Goal: Task Accomplishment & Management: Use online tool/utility

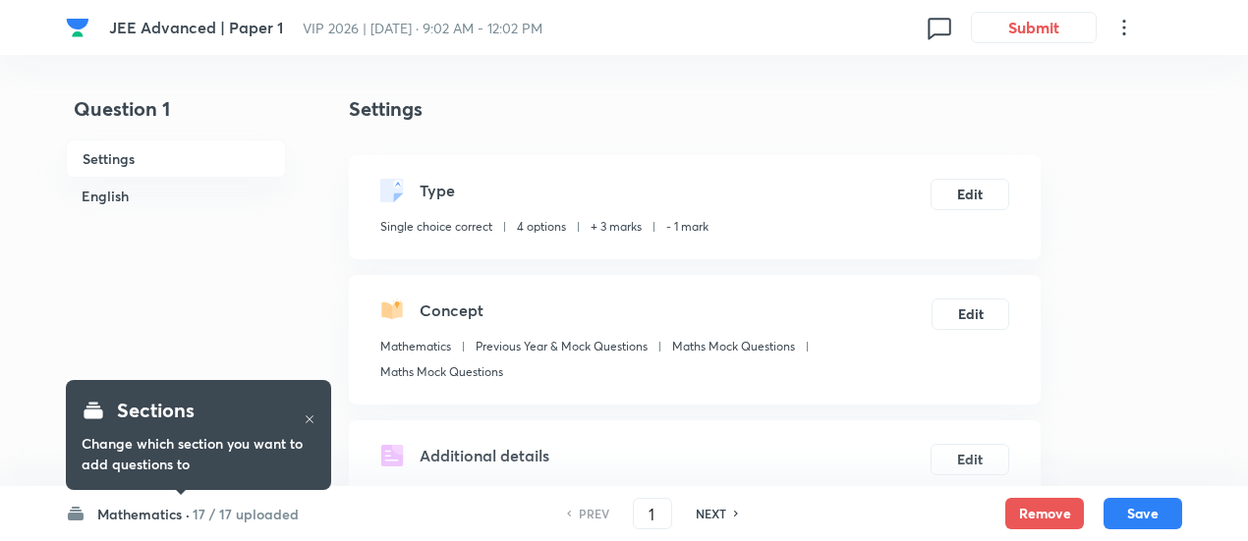
checkbox input "true"
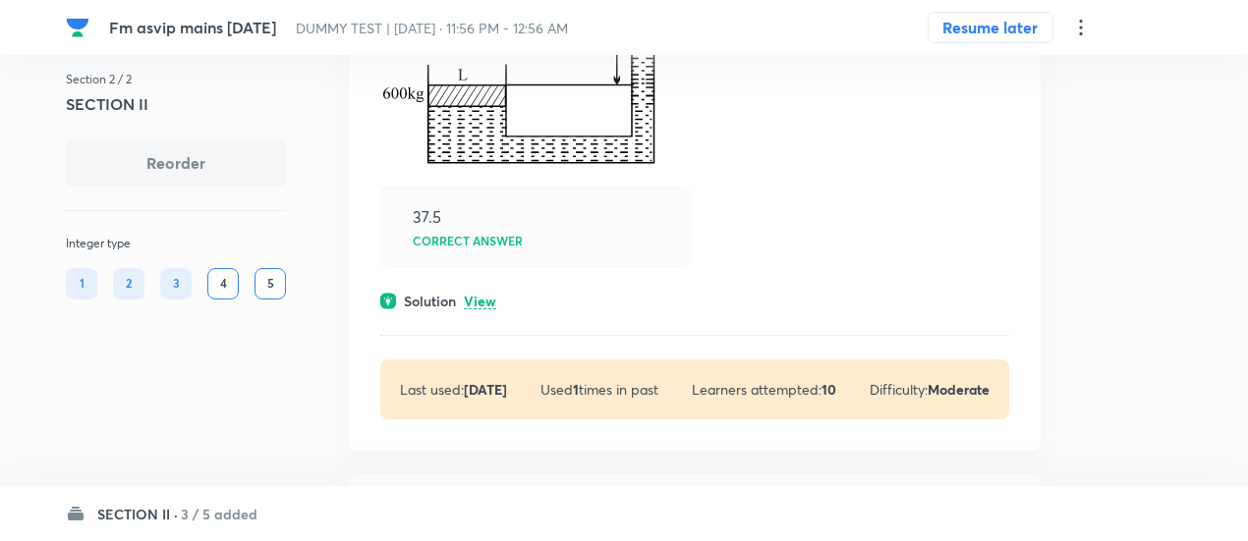
scroll to position [1442, 0]
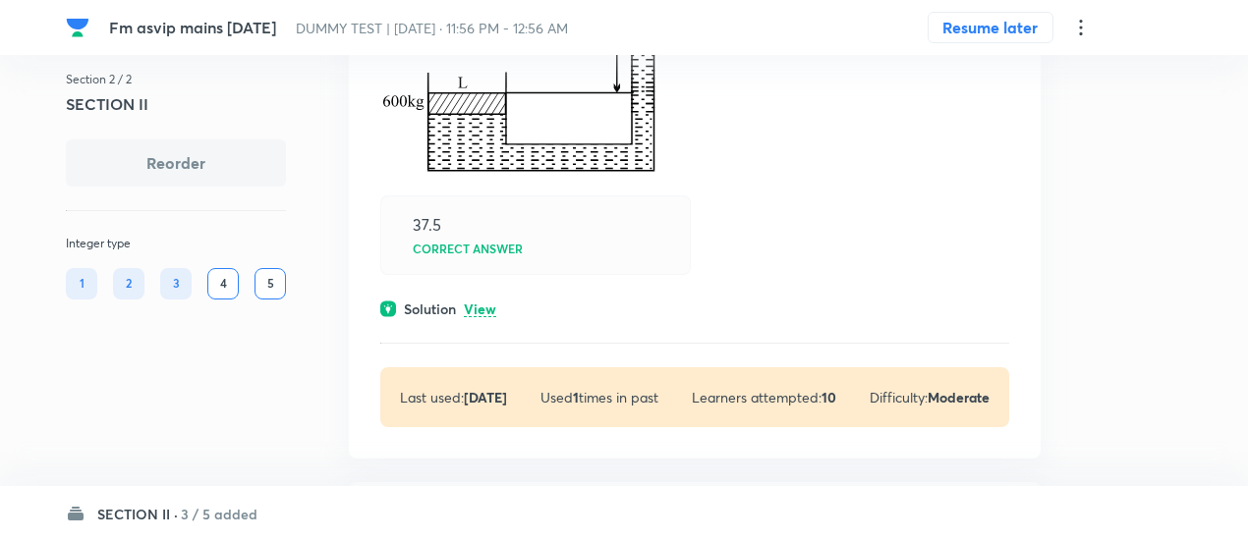
click at [489, 308] on p "View" at bounding box center [480, 310] width 32 height 15
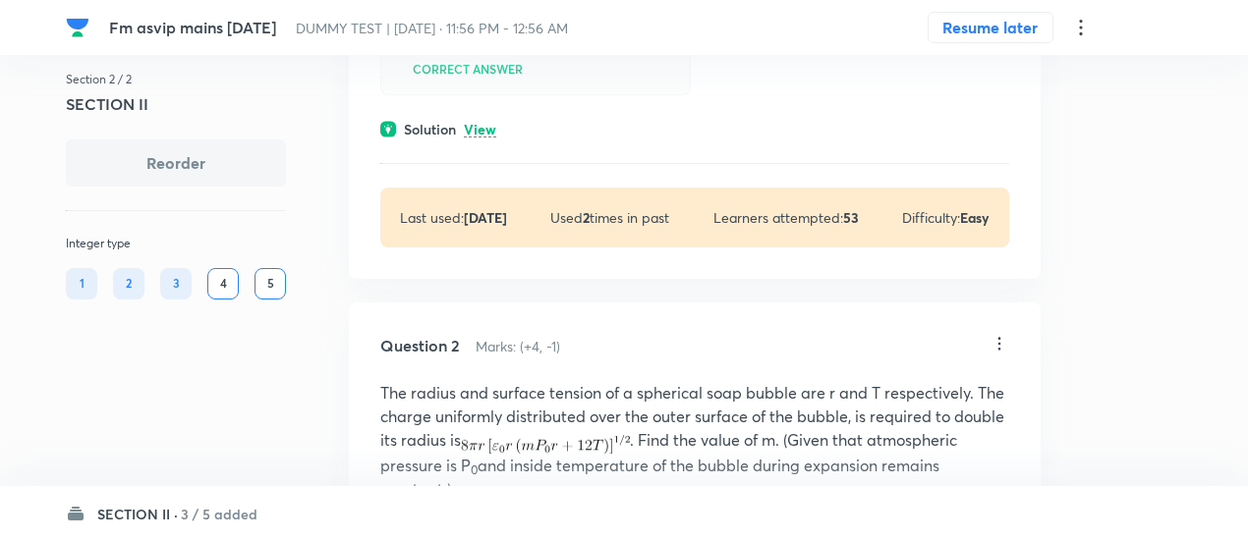
scroll to position [436, 0]
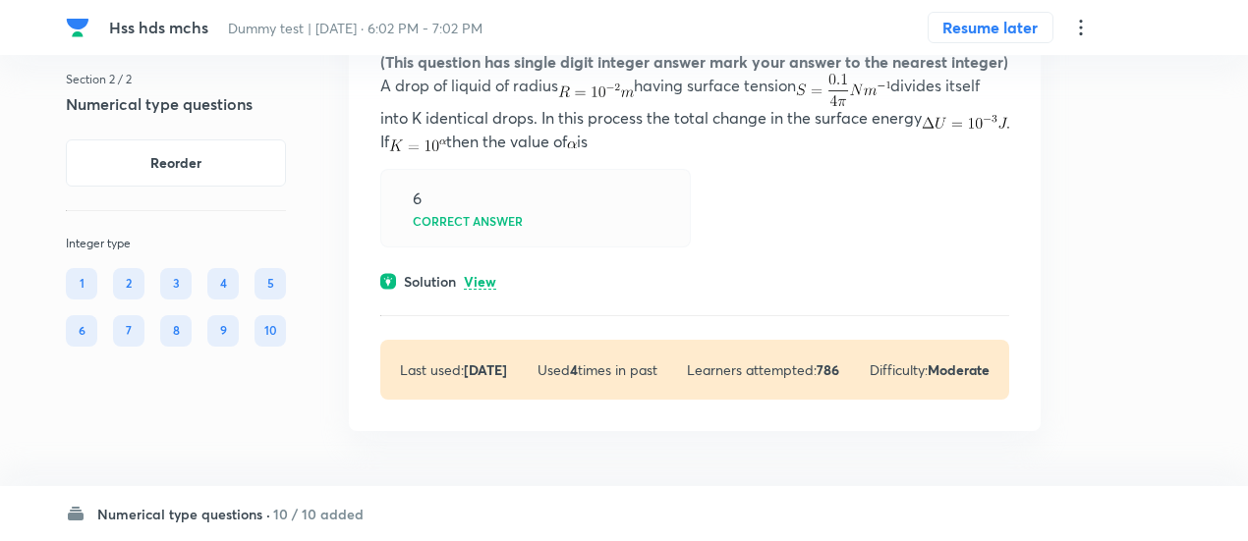
click at [303, 512] on h6 "10 / 10 added" at bounding box center [318, 514] width 90 height 21
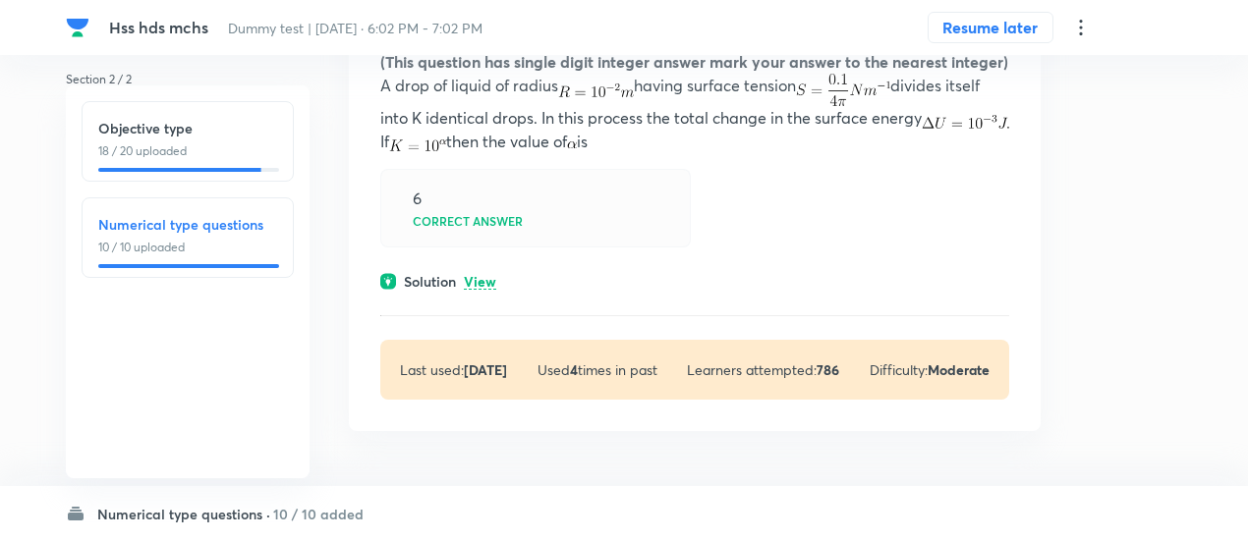
click at [212, 144] on p "18 / 20 uploaded" at bounding box center [187, 151] width 179 height 18
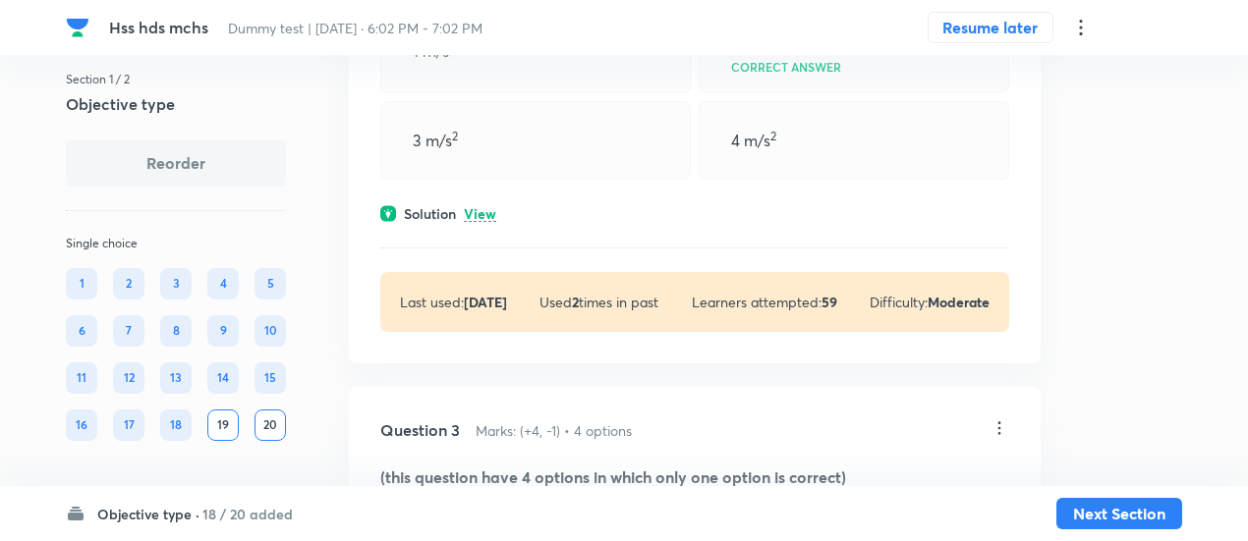
scroll to position [1273, 0]
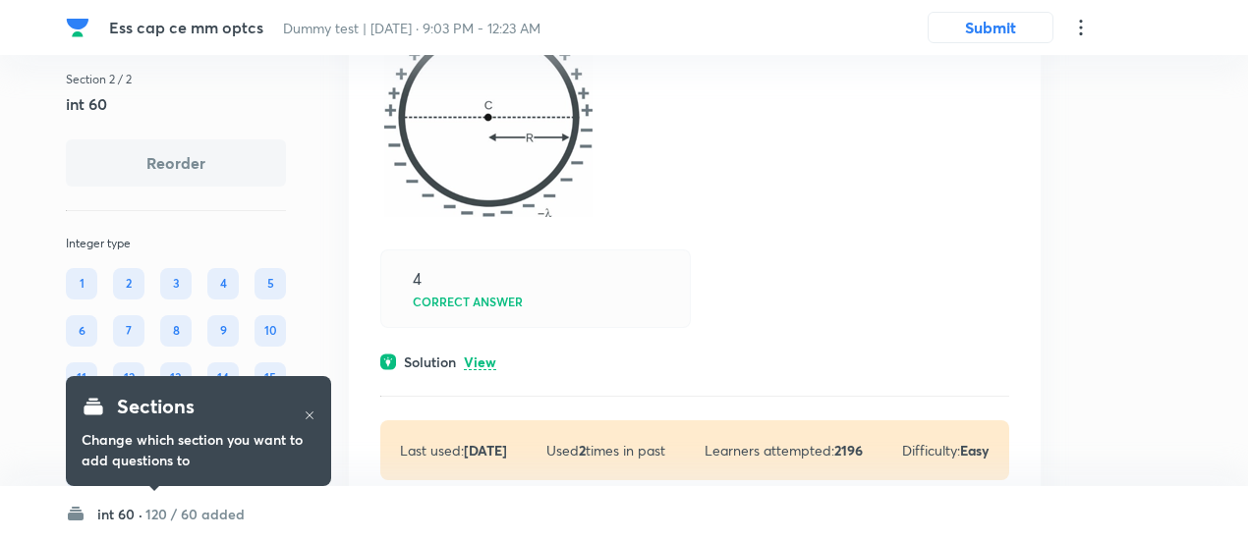
scroll to position [11790, 0]
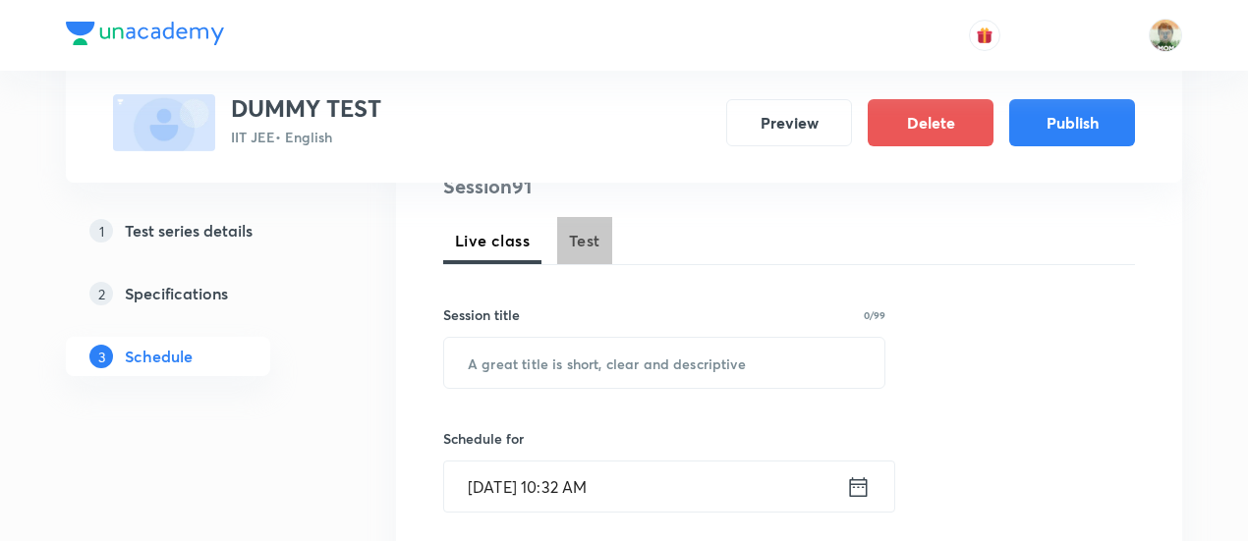
click at [557, 227] on button "Test" at bounding box center [584, 240] width 55 height 47
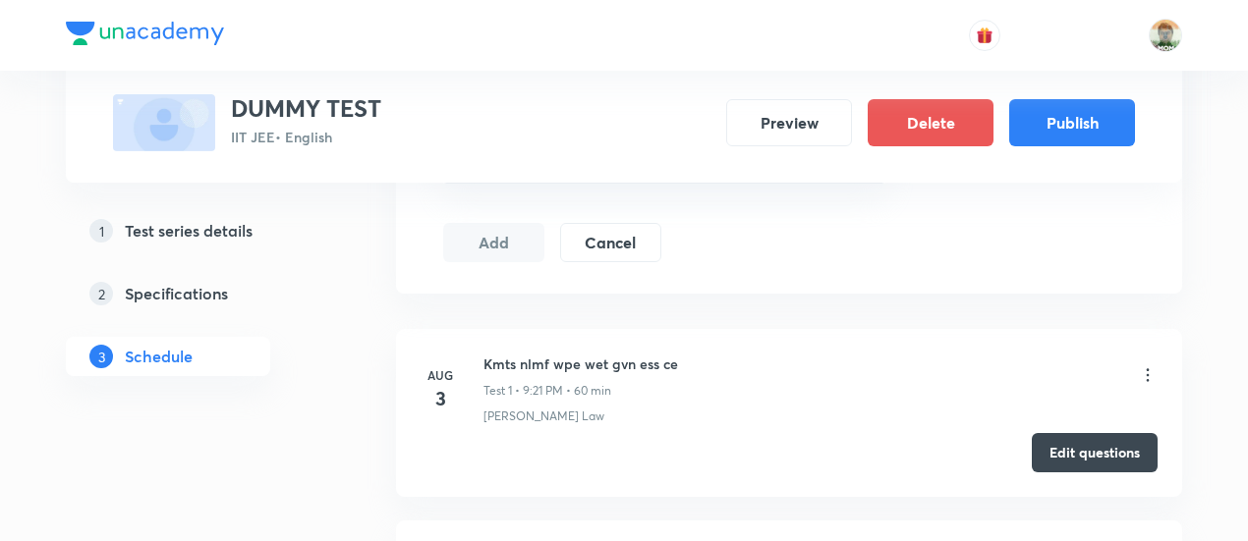
scroll to position [960, 0]
